Goal: Navigation & Orientation: Find specific page/section

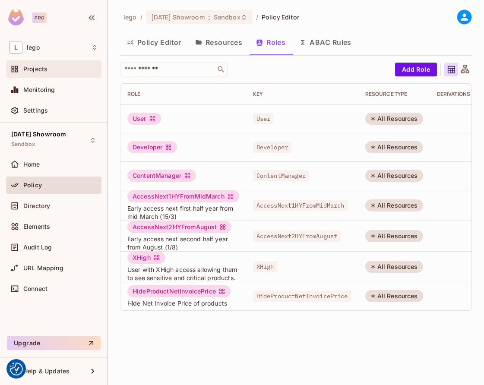
click at [41, 69] on span "Projects" at bounding box center [35, 69] width 24 height 7
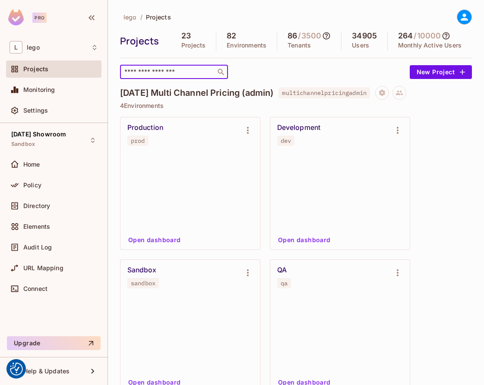
click at [170, 69] on input "text" at bounding box center [168, 72] width 91 height 9
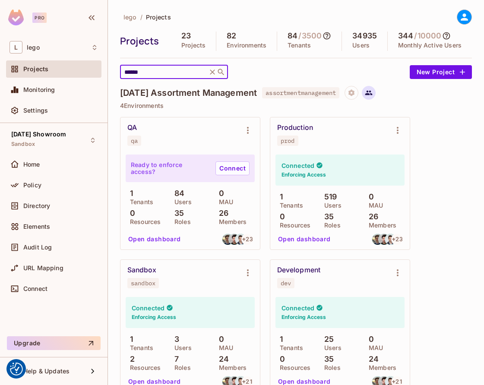
type input "******"
click at [372, 95] on icon at bounding box center [368, 93] width 7 height 5
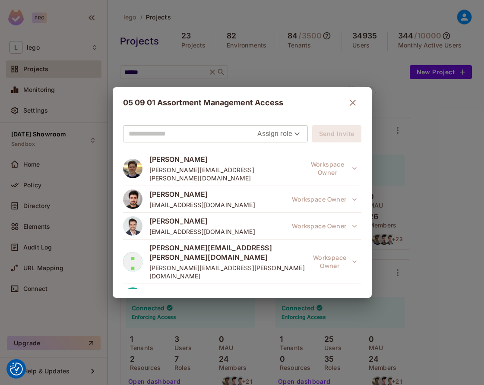
click at [275, 129] on body "We use cookies to enhance your browsing experience, serve personalized ads or c…" at bounding box center [242, 192] width 484 height 385
click at [280, 169] on li "Editor" at bounding box center [275, 169] width 45 height 16
type input "*****"
click at [197, 140] on input "text" at bounding box center [201, 134] width 144 height 14
click at [350, 104] on icon "button" at bounding box center [353, 103] width 6 height 6
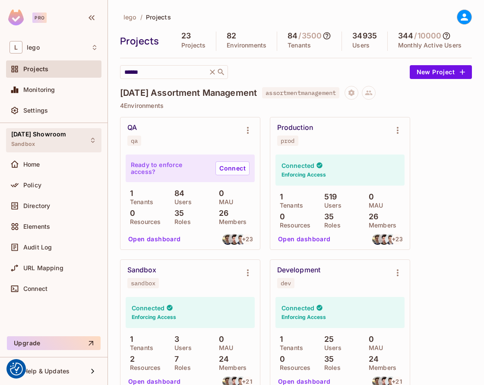
click at [50, 140] on div "[DATE] Showroom Sandbox" at bounding box center [38, 140] width 55 height 19
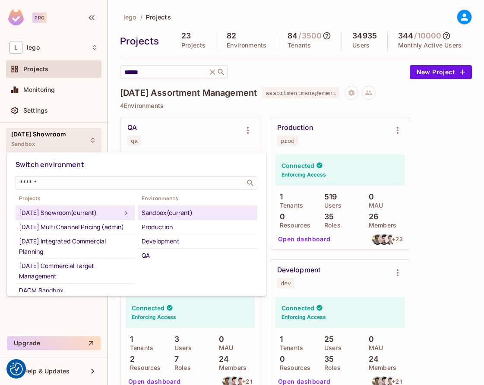
click at [104, 124] on div at bounding box center [242, 192] width 484 height 385
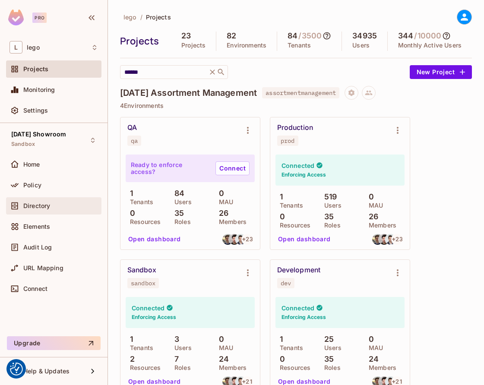
click at [48, 201] on div "Directory" at bounding box center [53, 206] width 88 height 10
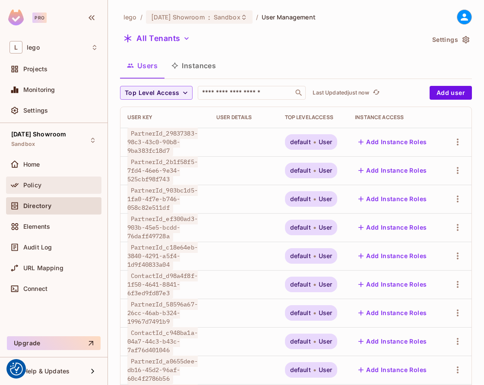
click at [53, 186] on div "Policy" at bounding box center [60, 185] width 75 height 7
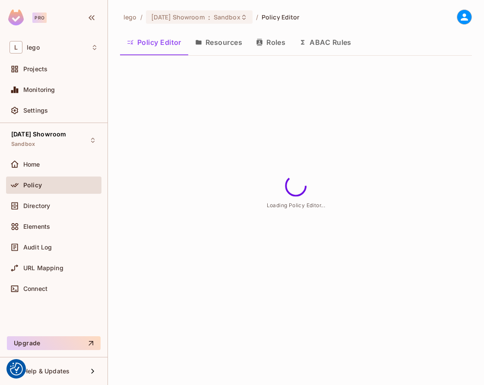
click at [262, 42] on icon "button" at bounding box center [259, 42] width 7 height 7
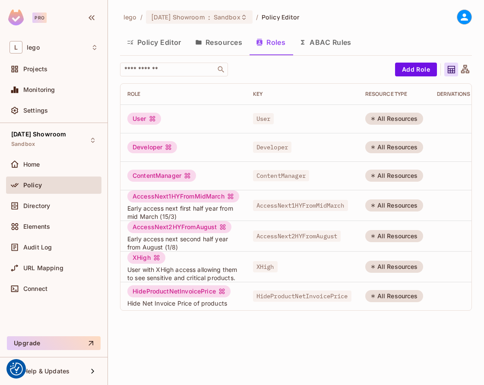
click at [165, 228] on div "AccessNext2HYFromAugust" at bounding box center [179, 227] width 104 height 12
click at [163, 225] on div "AccessNext2HYFromAugust" at bounding box center [179, 227] width 104 height 12
click at [176, 203] on div "AccessNext1HYFromMidMarch Early access next first half year from mid March (15/…" at bounding box center [183, 205] width 112 height 30
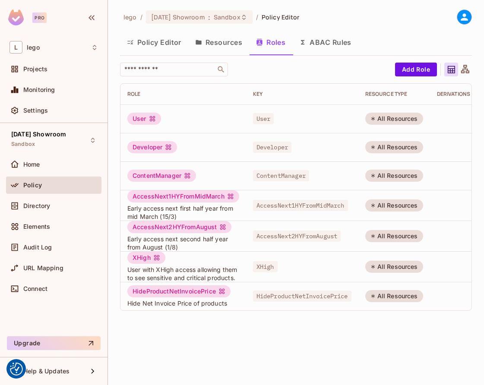
click at [177, 195] on div "AccessNext1HYFromMidMarch" at bounding box center [183, 196] width 112 height 12
copy div "AccessNext1HYFromMidMarch"
click at [178, 228] on div "AccessNext2HYFromAugust" at bounding box center [179, 227] width 104 height 12
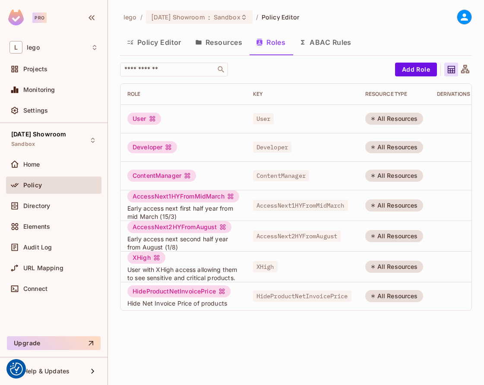
click at [169, 195] on div "AccessNext1HYFromMidMarch" at bounding box center [183, 196] width 112 height 12
copy div "AccessNext1HYFromMidMarch"
click at [136, 118] on div "User" at bounding box center [144, 119] width 34 height 12
click at [151, 195] on div "AccessNext1HYFromMidMarch" at bounding box center [183, 196] width 112 height 12
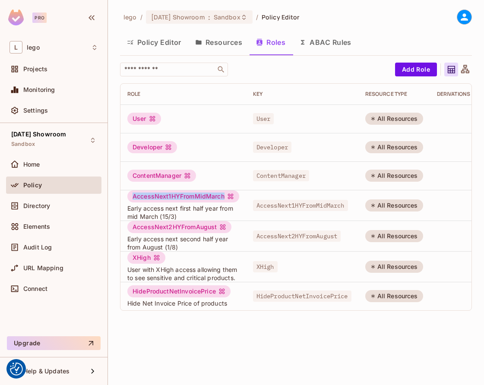
click at [151, 195] on div "AccessNext1HYFromMidMarch" at bounding box center [183, 196] width 112 height 12
copy div "AccessNext1HYFromMidMarch"
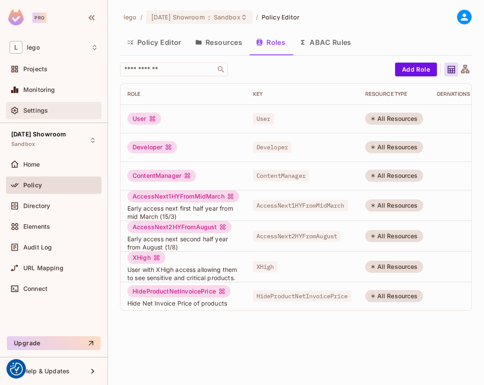
click at [49, 114] on div "Settings" at bounding box center [53, 110] width 88 height 10
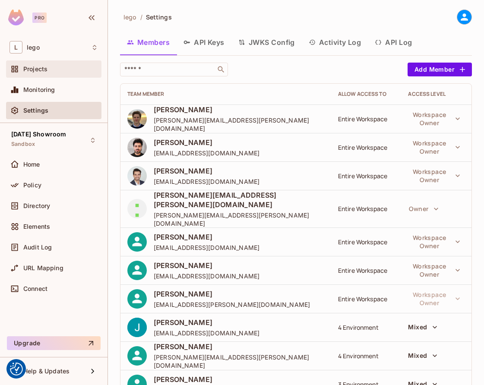
click at [52, 71] on div "Projects" at bounding box center [60, 69] width 75 height 7
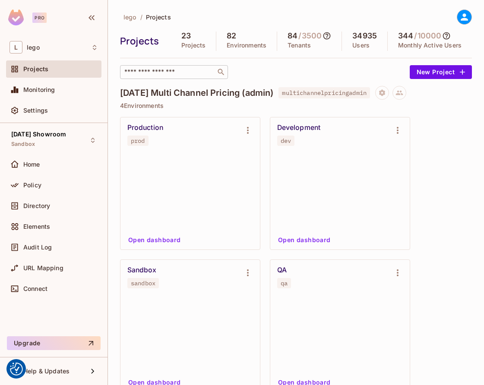
click at [178, 67] on div "​" at bounding box center [174, 72] width 108 height 14
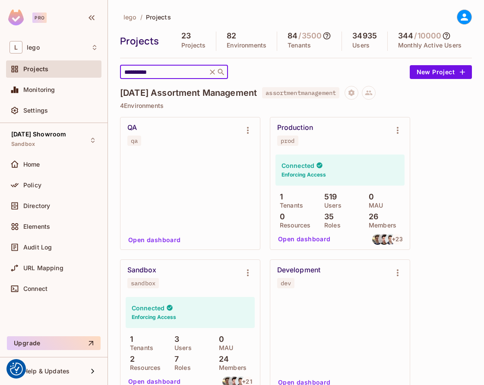
type input "**********"
click at [388, 90] on div "[DATE] Assortment Management assortmentmanagement" at bounding box center [296, 93] width 352 height 14
click at [372, 92] on icon at bounding box center [368, 93] width 7 height 5
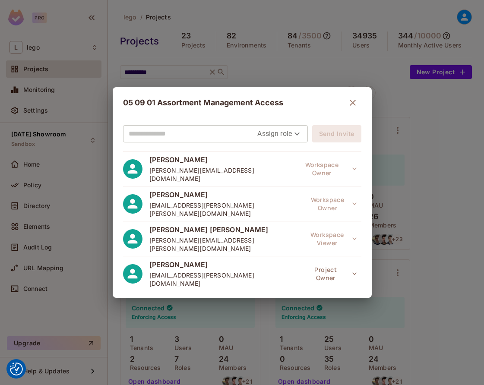
scroll to position [313, 0]
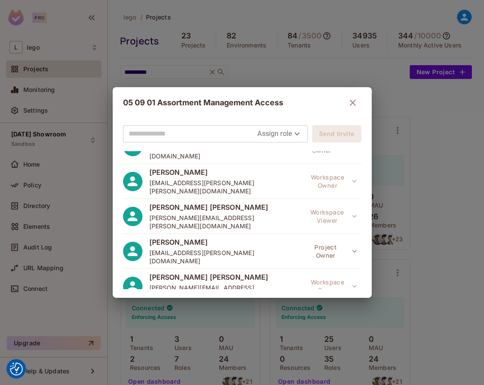
click at [215, 135] on input "text" at bounding box center [193, 134] width 129 height 14
click at [274, 132] on body "We use cookies to enhance your browsing experience, serve personalized ads or c…" at bounding box center [242, 192] width 484 height 385
click at [272, 167] on li "Editor" at bounding box center [275, 169] width 45 height 16
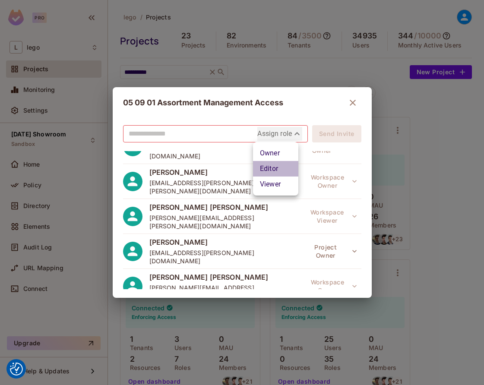
type input "*****"
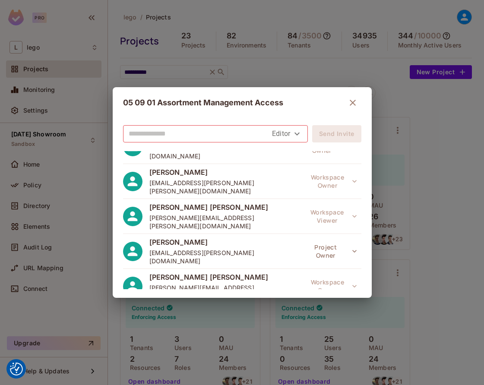
click at [205, 131] on input "text" at bounding box center [201, 134] width 144 height 14
click at [228, 107] on div "05 09 01 Assortment Management Access" at bounding box center [242, 102] width 238 height 17
